Goal: Information Seeking & Learning: Learn about a topic

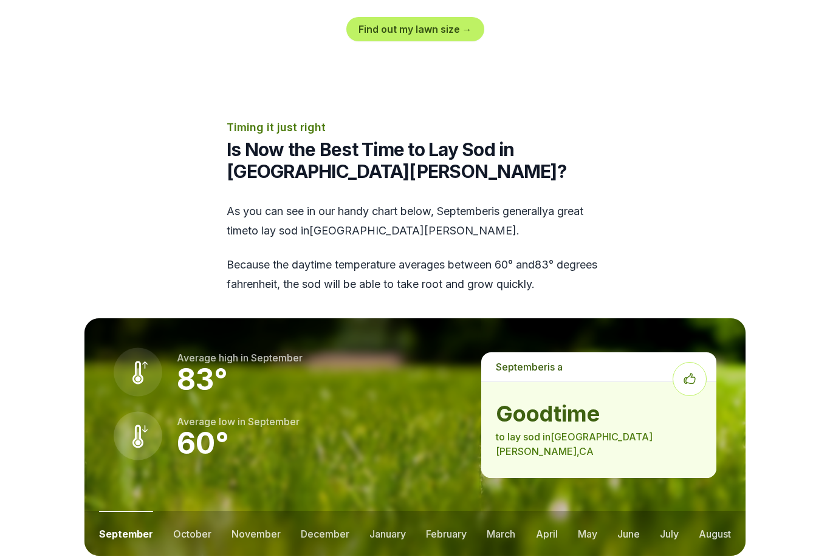
scroll to position [1473, 0]
click at [201, 511] on button "october" at bounding box center [192, 533] width 38 height 45
click at [262, 511] on button "november" at bounding box center [255, 533] width 49 height 45
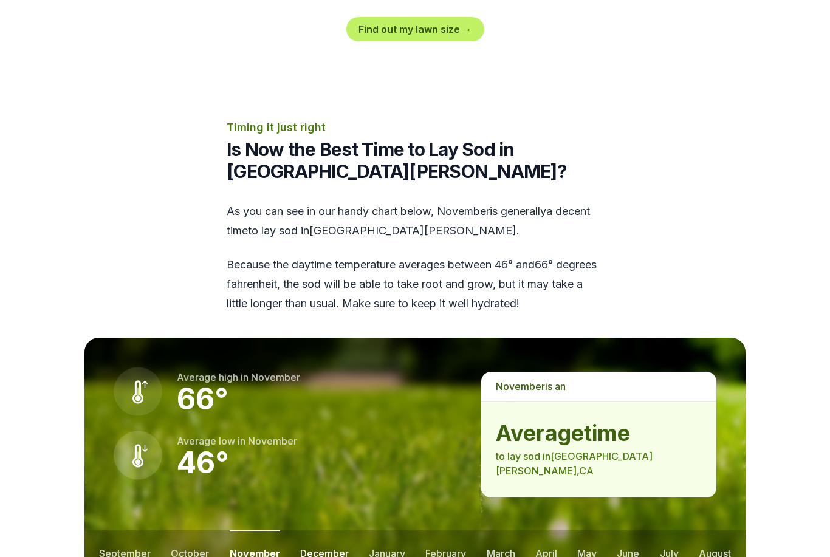
click at [324, 530] on button "december" at bounding box center [324, 552] width 49 height 45
click at [384, 530] on button "january" at bounding box center [387, 552] width 36 height 45
click at [441, 530] on button "february" at bounding box center [447, 552] width 41 height 45
click at [490, 530] on button "march" at bounding box center [501, 552] width 29 height 45
click at [545, 530] on button "april" at bounding box center [547, 552] width 22 height 45
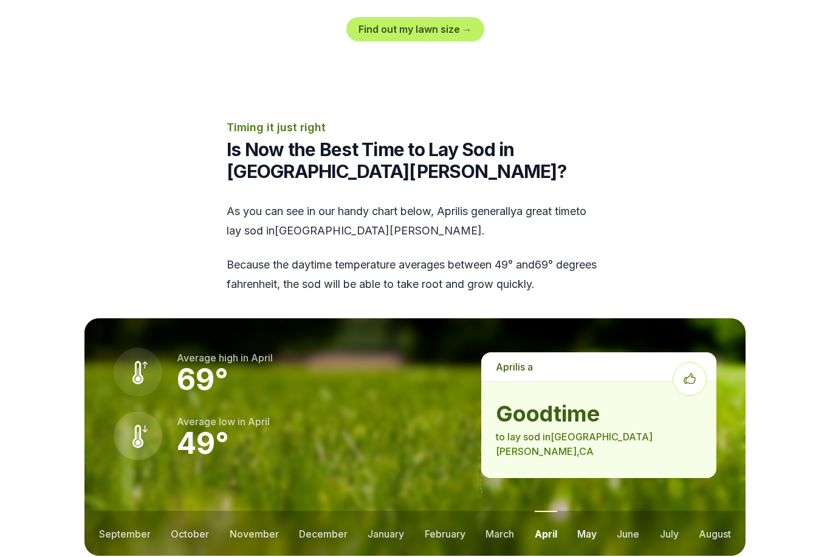
click at [588, 511] on button "may" at bounding box center [586, 533] width 19 height 45
click at [631, 511] on button "june" at bounding box center [628, 533] width 22 height 45
click at [669, 511] on button "july" at bounding box center [669, 533] width 19 height 45
click at [730, 511] on button "august" at bounding box center [714, 533] width 32 height 45
click at [118, 511] on button "september" at bounding box center [125, 533] width 52 height 45
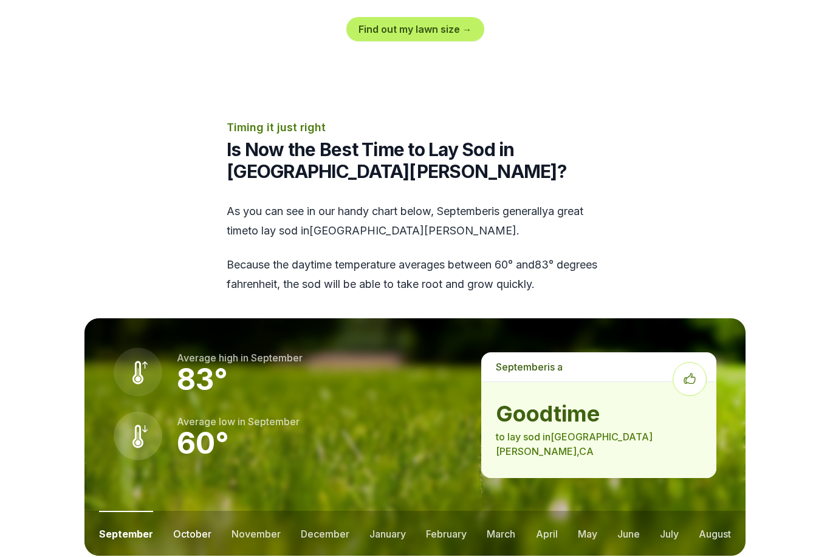
click at [182, 511] on button "october" at bounding box center [192, 533] width 38 height 45
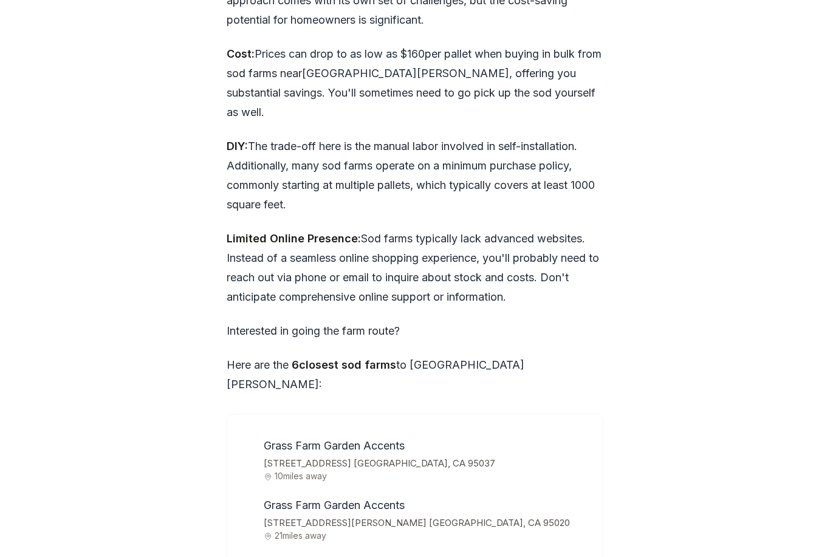
scroll to position [3677, 0]
click at [374, 439] on span "Grass Farm Garden Accents" at bounding box center [334, 445] width 141 height 13
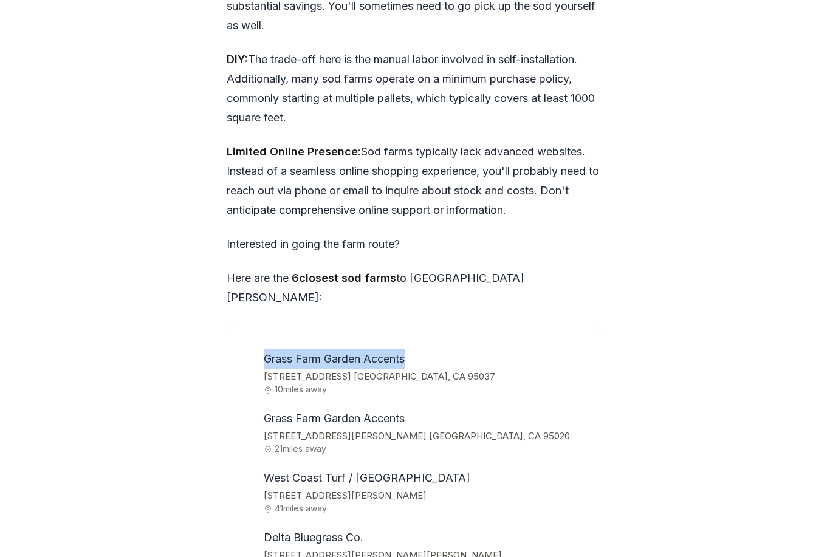
scroll to position [3764, 0]
copy span "Grass Farm Garden Accents"
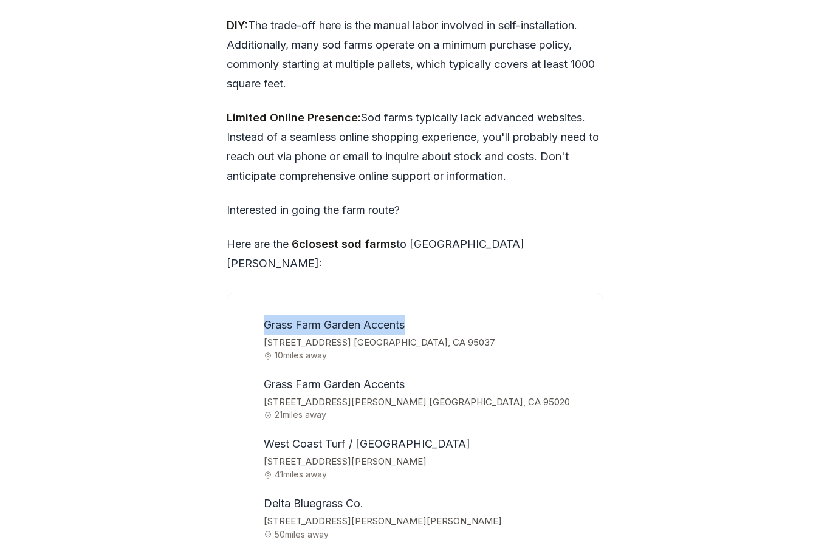
scroll to position [3803, 0]
